Goal: Information Seeking & Learning: Learn about a topic

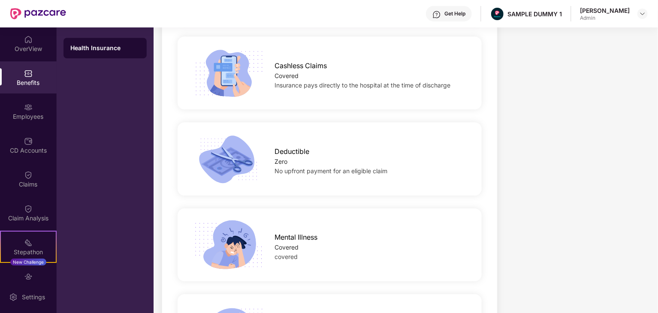
scroll to position [1437, 0]
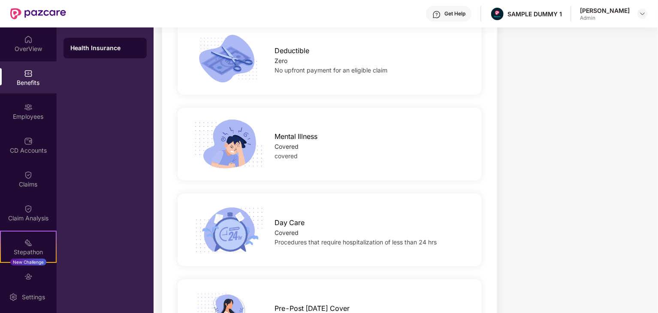
click at [314, 72] on span "No upfront payment for an eligible claim" at bounding box center [331, 69] width 113 height 7
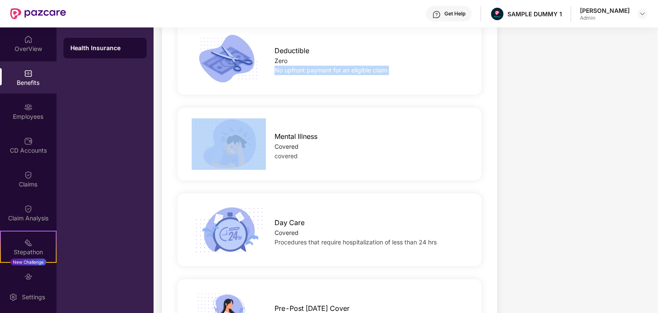
click at [314, 72] on span "No upfront payment for an eligible claim" at bounding box center [331, 69] width 113 height 7
copy span "No upfront payment for an eligible claim"
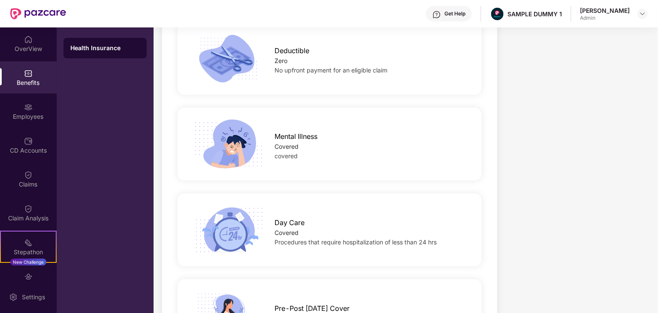
click at [300, 243] on span "Procedures that require hospitalization of less than 24 hrs" at bounding box center [356, 242] width 162 height 7
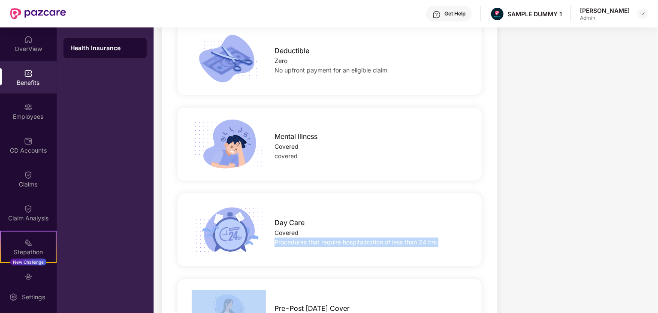
click at [300, 243] on span "Procedures that require hospitalization of less than 24 hrs" at bounding box center [356, 242] width 162 height 7
click at [290, 239] on span "Procedures that require hospitalization of less than 24 hrs" at bounding box center [356, 242] width 162 height 7
click at [291, 241] on span "Procedures that require hospitalization of less than 24 hrs" at bounding box center [356, 242] width 162 height 7
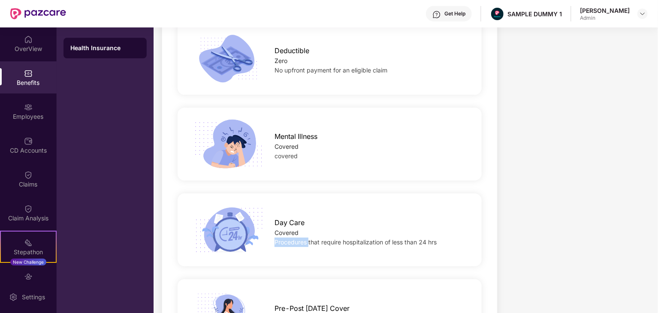
click at [291, 241] on span "Procedures that require hospitalization of less than 24 hrs" at bounding box center [356, 242] width 162 height 7
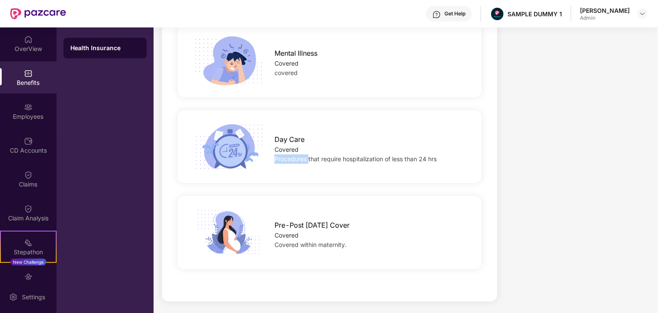
scroll to position [1523, 0]
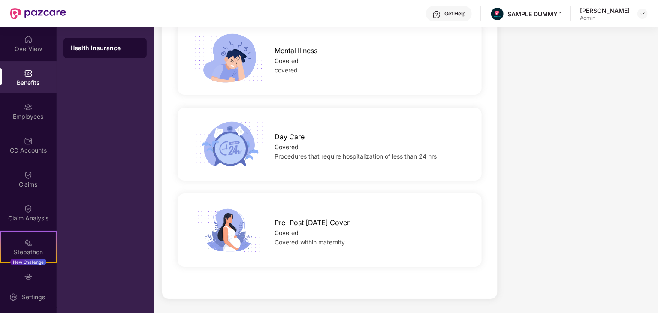
click at [310, 224] on span "Pre-Post [DATE] Cover" at bounding box center [312, 222] width 75 height 11
copy span "Pre-Post [DATE] Cover"
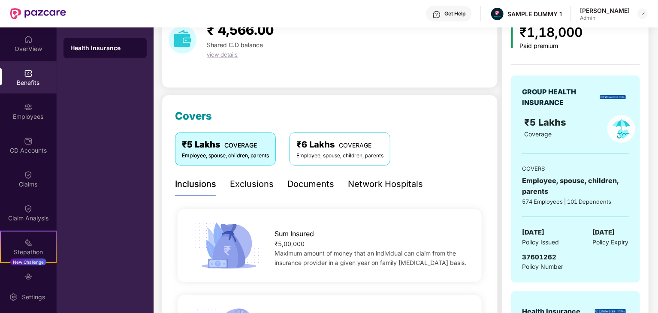
scroll to position [0, 0]
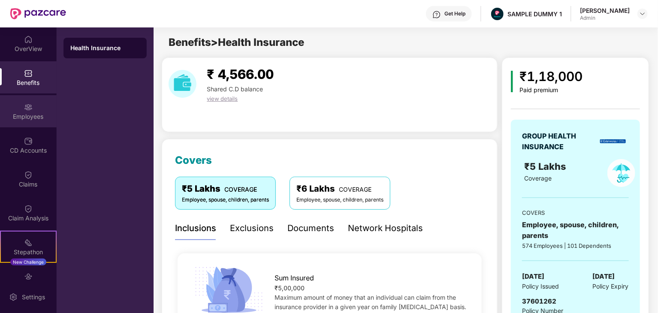
click at [33, 110] on div "Employees" at bounding box center [28, 111] width 57 height 32
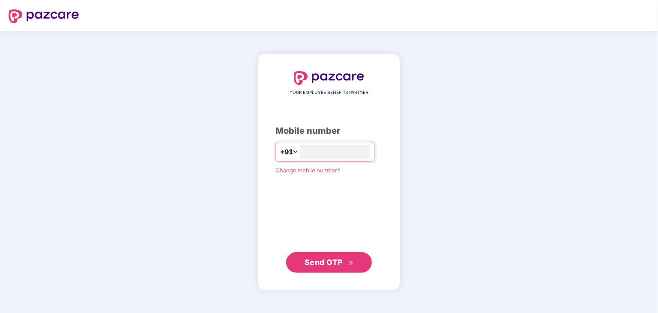
type input "**********"
click at [321, 269] on button "Send OTP" at bounding box center [329, 262] width 86 height 21
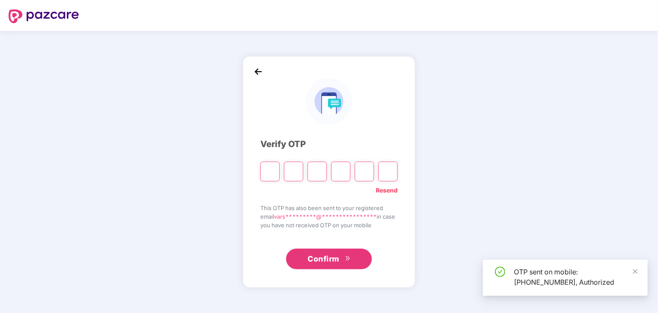
click at [269, 175] on input "Please enter verification code. Digit 1" at bounding box center [269, 172] width 19 height 20
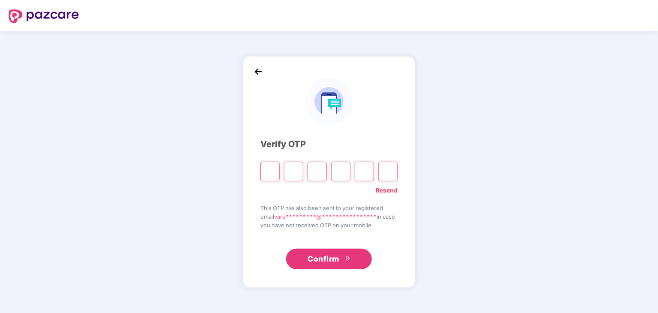
type input "*"
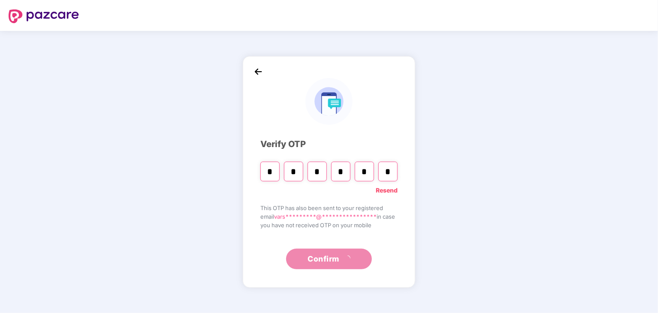
type input "*"
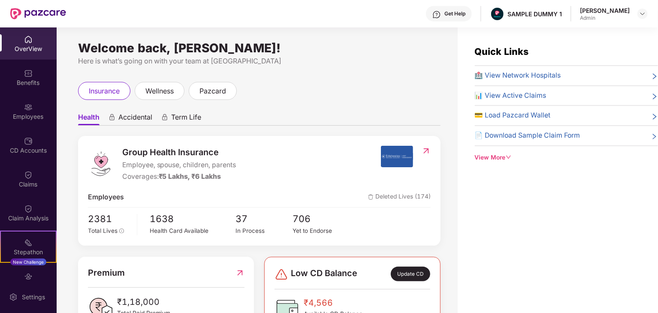
click at [192, 118] on span "Term Life" at bounding box center [186, 119] width 30 height 12
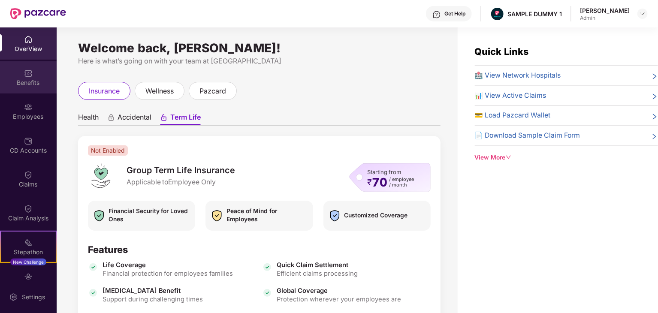
click at [24, 75] on img at bounding box center [28, 73] width 9 height 9
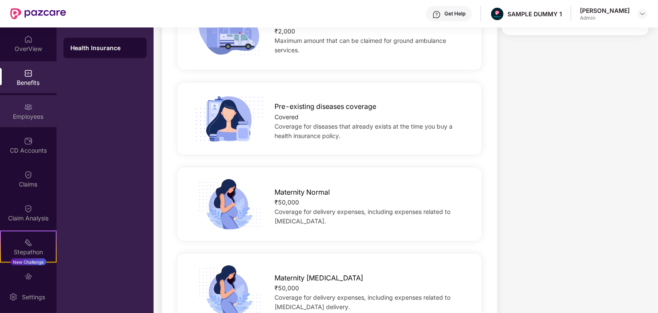
click at [13, 104] on div "Employees" at bounding box center [28, 111] width 57 height 32
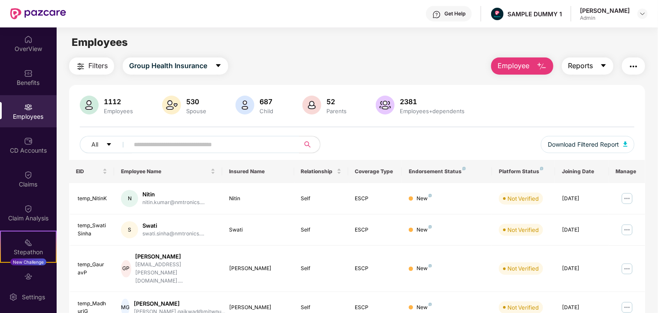
click at [585, 72] on button "Reports" at bounding box center [587, 65] width 51 height 17
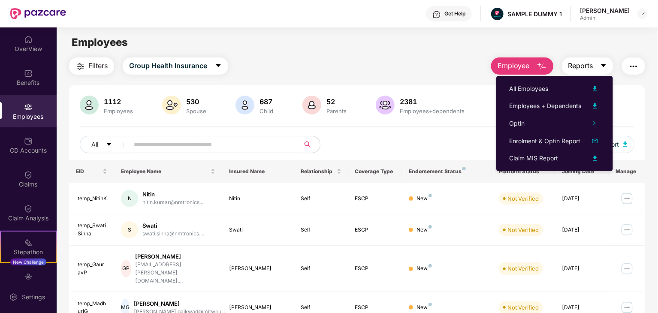
click at [586, 66] on span "Reports" at bounding box center [580, 65] width 25 height 11
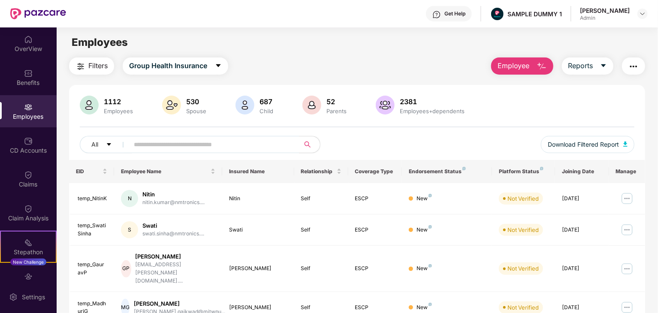
click at [642, 62] on button "button" at bounding box center [633, 65] width 23 height 17
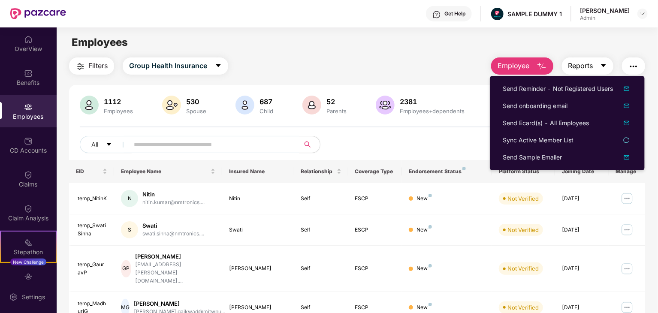
drag, startPoint x: 640, startPoint y: 62, endPoint x: 604, endPoint y: 62, distance: 36.5
click at [638, 62] on button "button" at bounding box center [633, 65] width 23 height 17
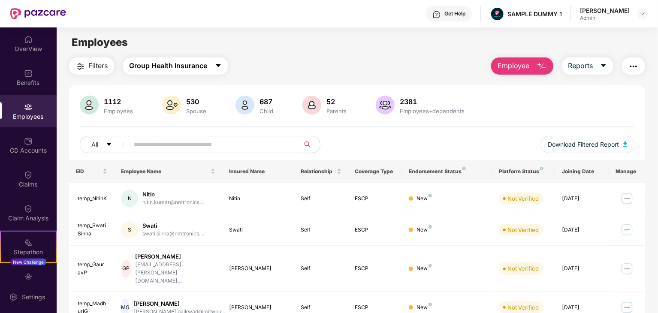
click at [205, 62] on span "Group Health Insurance" at bounding box center [168, 65] width 78 height 11
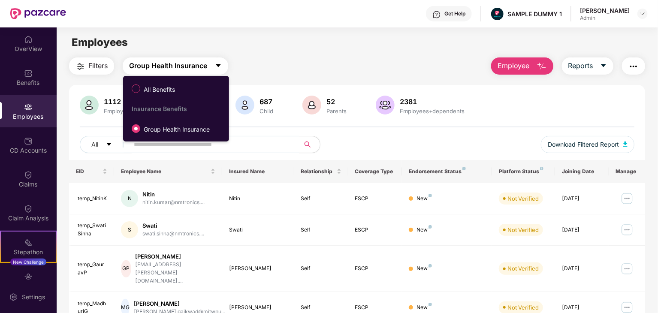
click at [205, 62] on span "Group Health Insurance" at bounding box center [168, 65] width 78 height 11
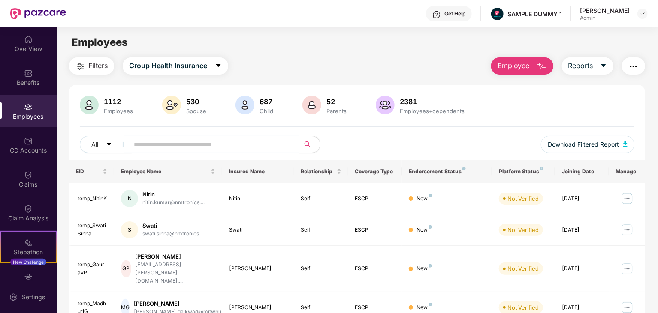
click at [97, 63] on span "Filters" at bounding box center [97, 65] width 19 height 11
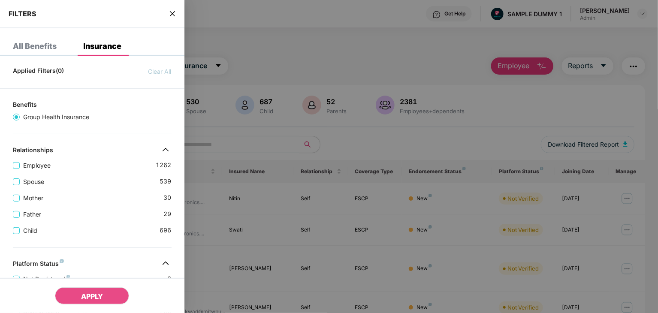
click at [40, 47] on div "All Benefits" at bounding box center [35, 46] width 44 height 9
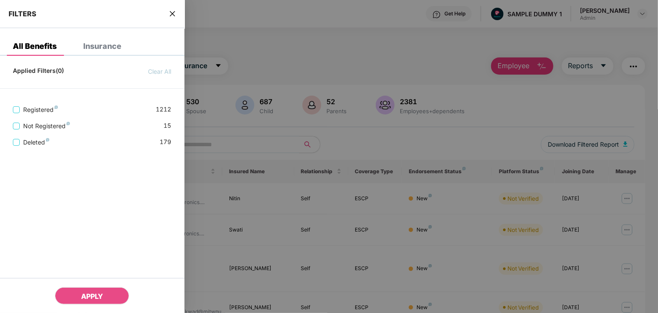
click at [120, 45] on div "Insurance" at bounding box center [102, 46] width 38 height 9
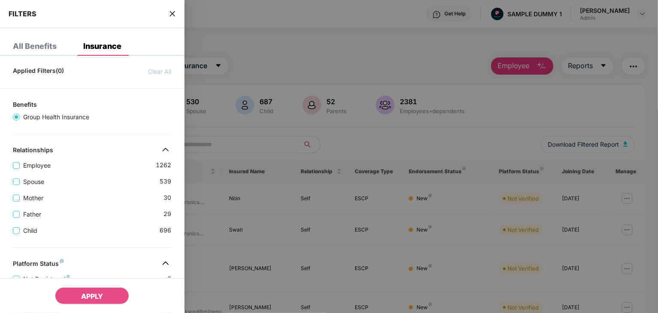
click at [175, 12] on icon "close" at bounding box center [172, 13] width 7 height 7
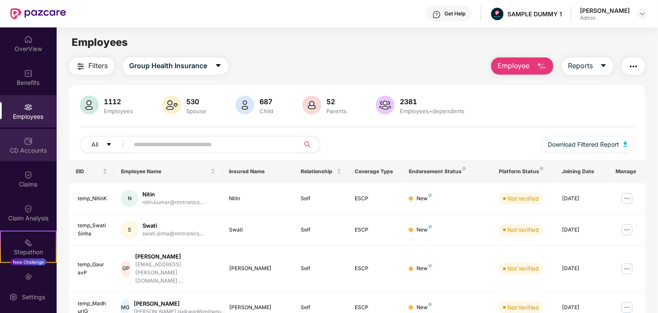
click at [27, 142] on img at bounding box center [28, 141] width 9 height 9
